Goal: Find contact information: Find contact information

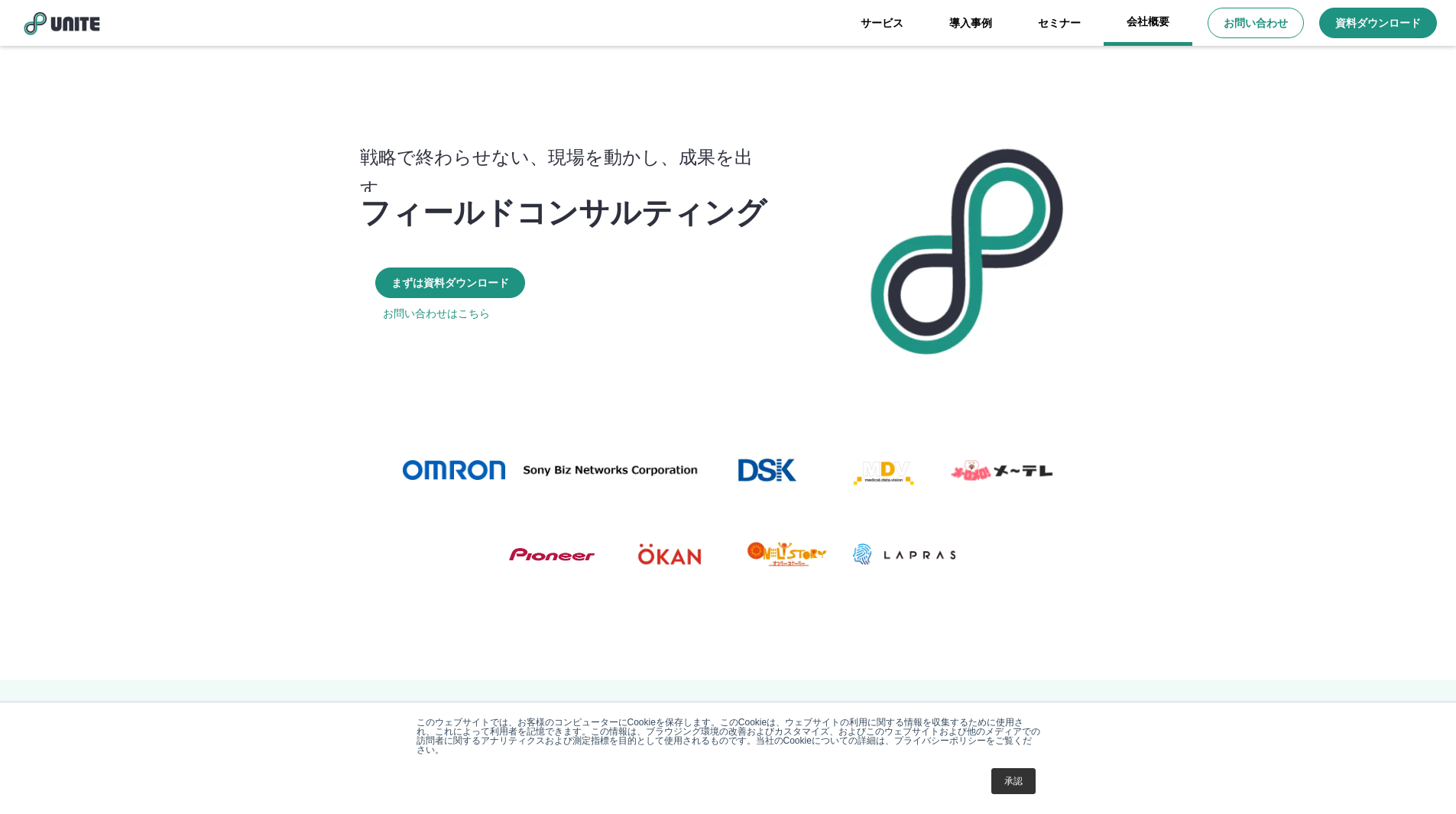
click at [1117, 32] on link "会社概要" at bounding box center [1148, 23] width 89 height 46
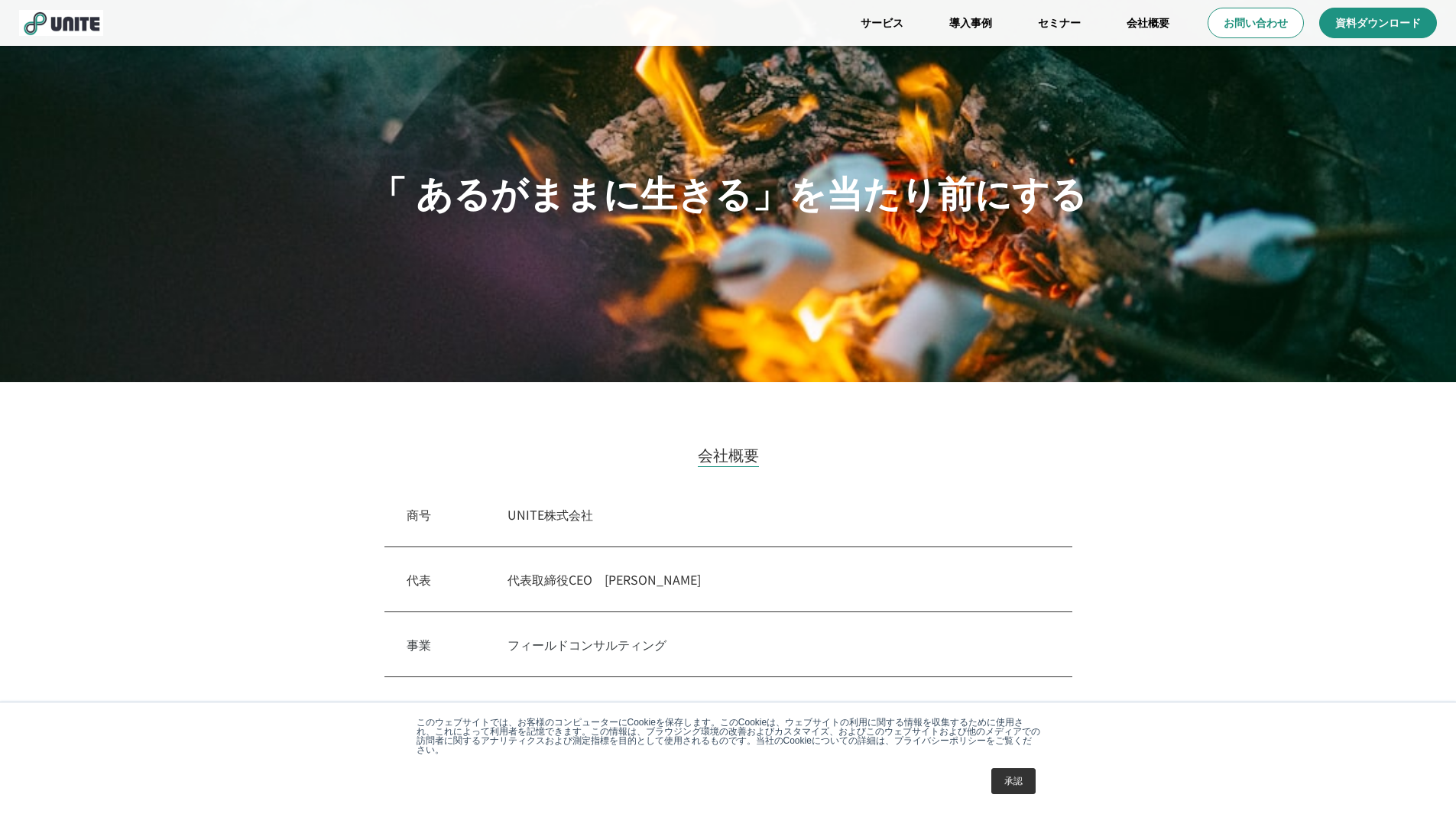
click at [560, 514] on p "UNITE株式会社" at bounding box center [779, 514] width 542 height 18
copy p "UNITE株式会社"
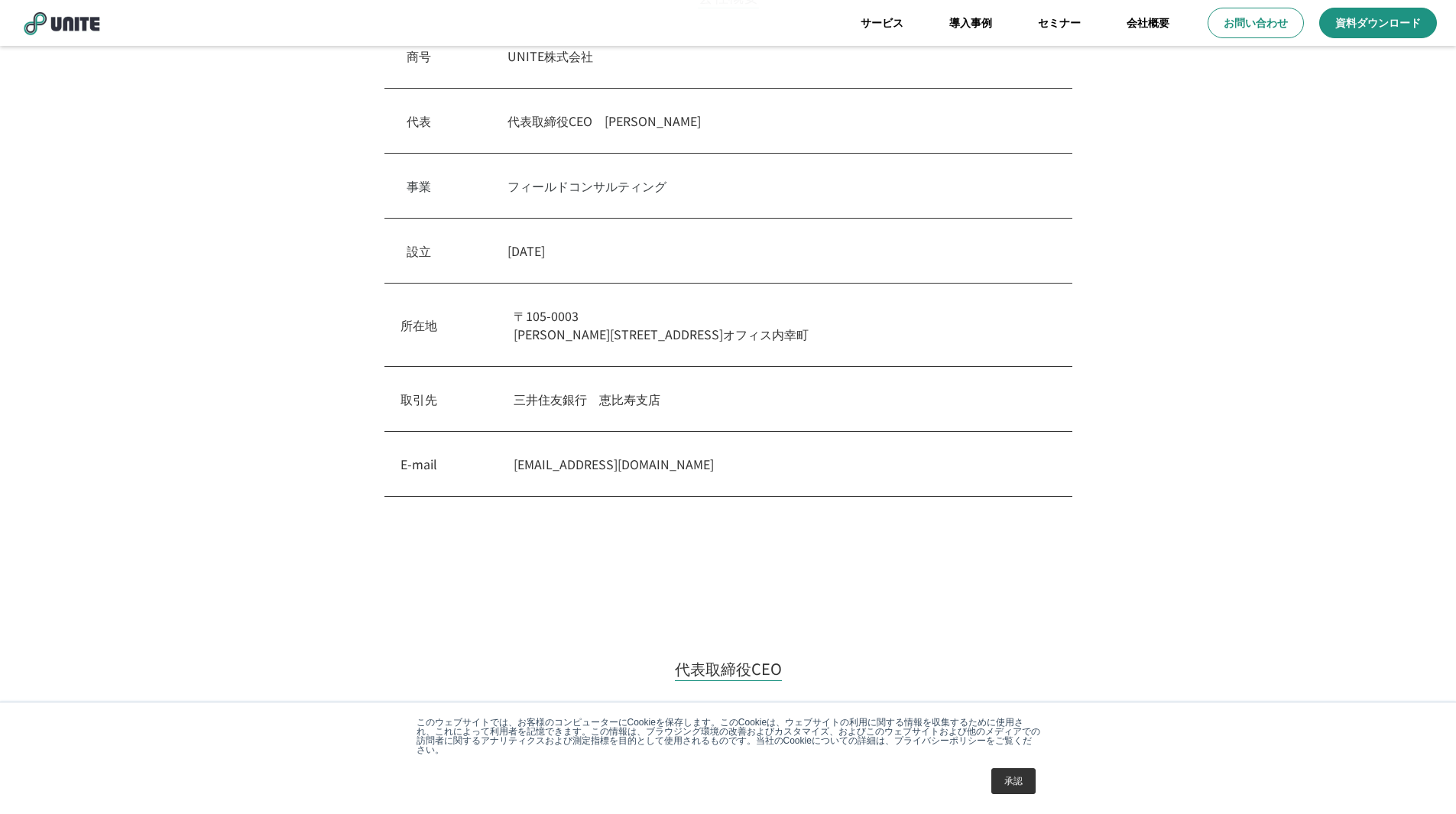
click at [586, 337] on p "[STREET_ADDRESS][PERSON_NAME]内幸町" at bounding box center [785, 324] width 542 height 37
copy p "[PERSON_NAME][STREET_ADDRESS]オフィス内幸町"
